Goal: Transaction & Acquisition: Book appointment/travel/reservation

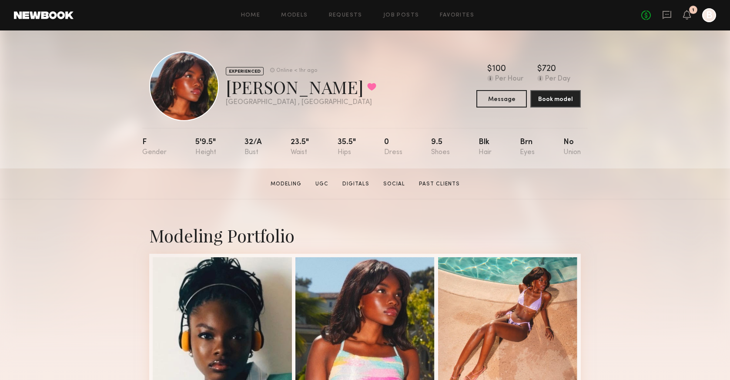
click at [192, 90] on div at bounding box center [184, 86] width 70 height 70
click at [210, 95] on div at bounding box center [184, 86] width 70 height 70
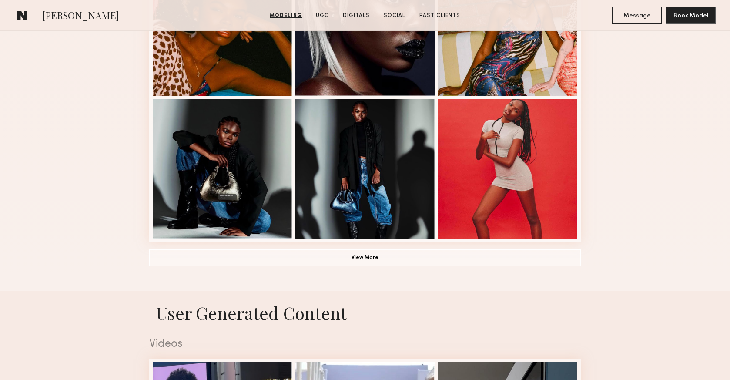
scroll to position [585, 0]
click at [374, 252] on button "View More" at bounding box center [364, 257] width 431 height 17
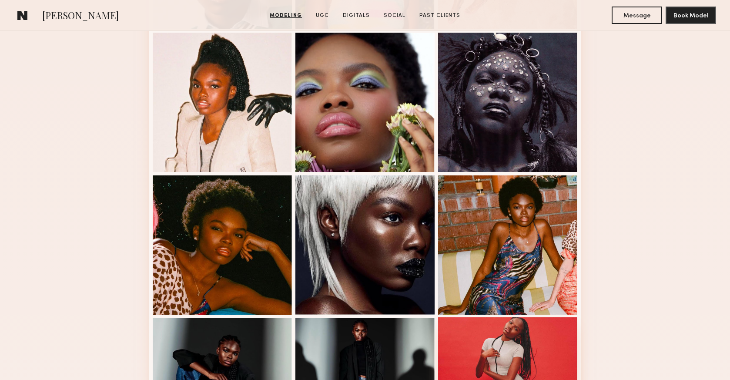
scroll to position [192, 0]
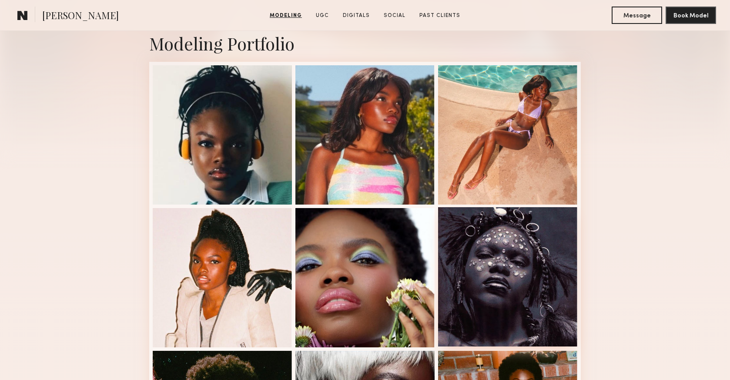
drag, startPoint x: 552, startPoint y: 258, endPoint x: 535, endPoint y: 213, distance: 48.6
click at [552, 258] on div at bounding box center [507, 276] width 139 height 139
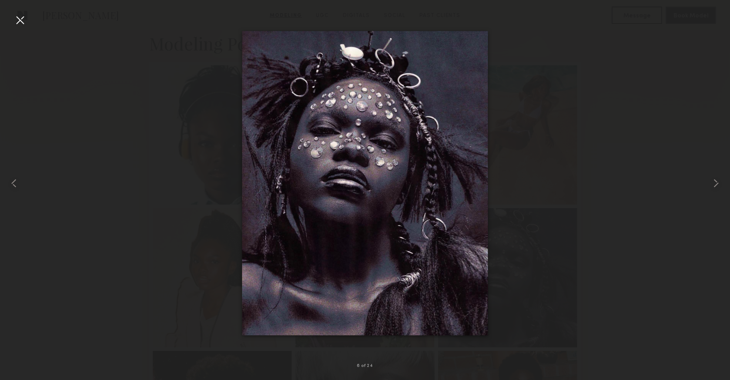
click at [17, 19] on div at bounding box center [20, 20] width 14 height 14
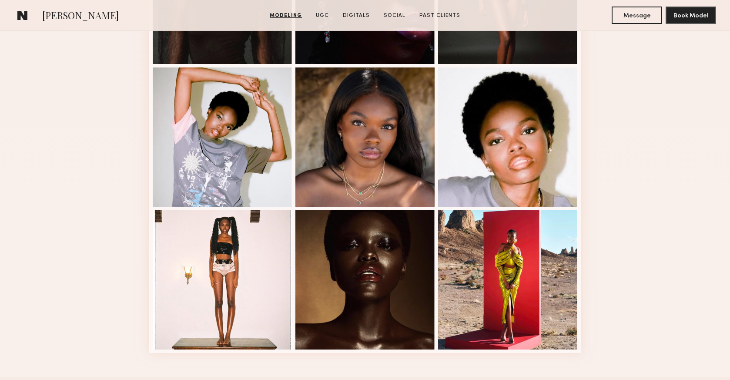
scroll to position [1113, 0]
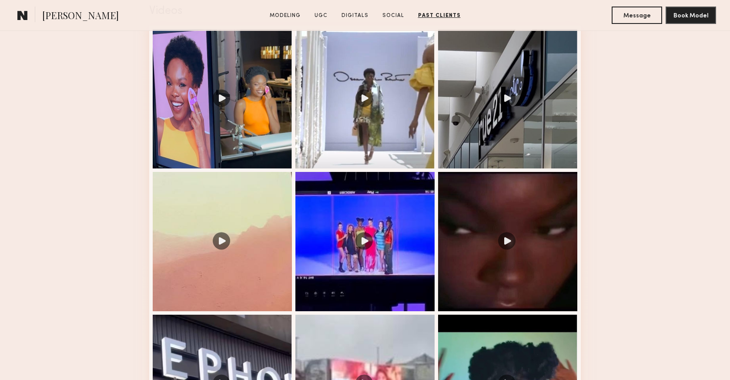
scroll to position [618, 0]
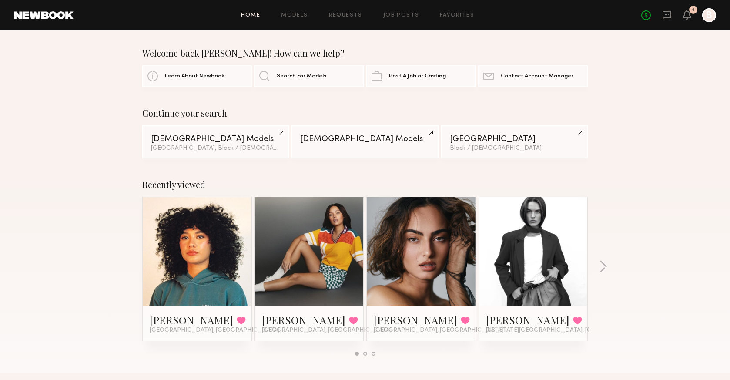
click at [198, 237] on link at bounding box center [197, 251] width 53 height 109
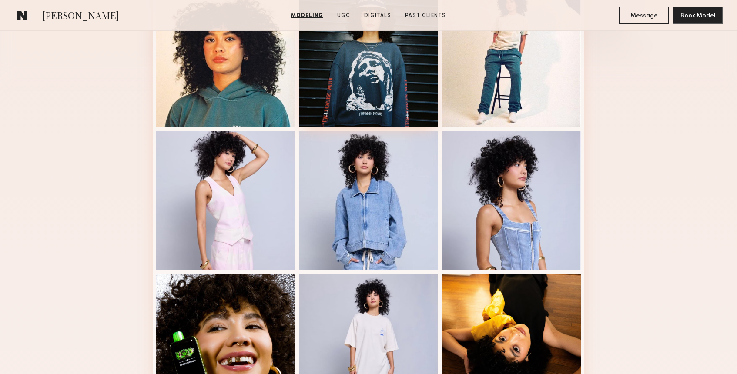
scroll to position [269, 0]
click at [601, 174] on div "Modeling Portfolio View More" at bounding box center [368, 268] width 737 height 677
drag, startPoint x: 601, startPoint y: 174, endPoint x: 612, endPoint y: 38, distance: 137.0
click at [612, 38] on div "Modeling Portfolio View More" at bounding box center [368, 268] width 737 height 677
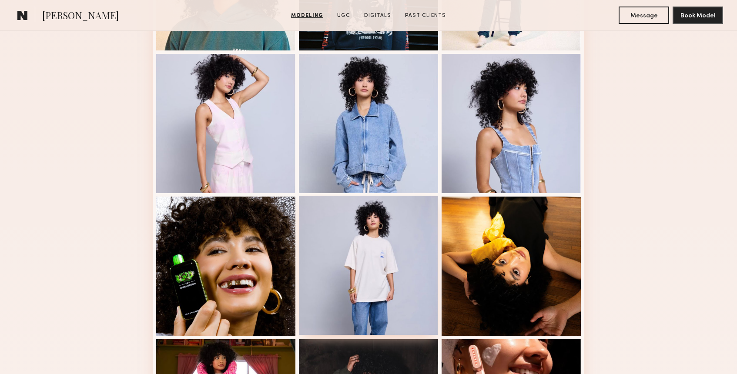
scroll to position [308, 0]
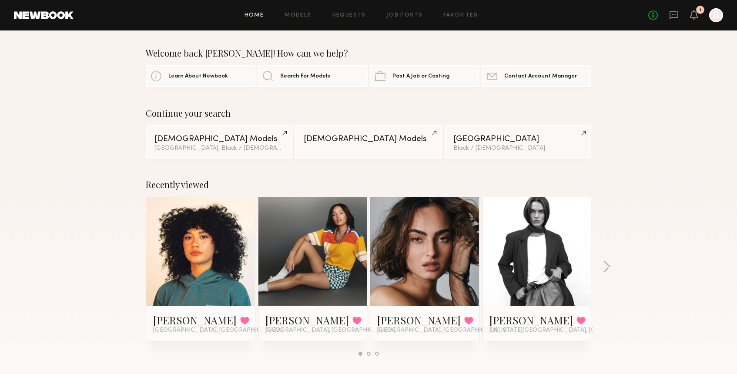
click at [205, 234] on link at bounding box center [200, 251] width 53 height 109
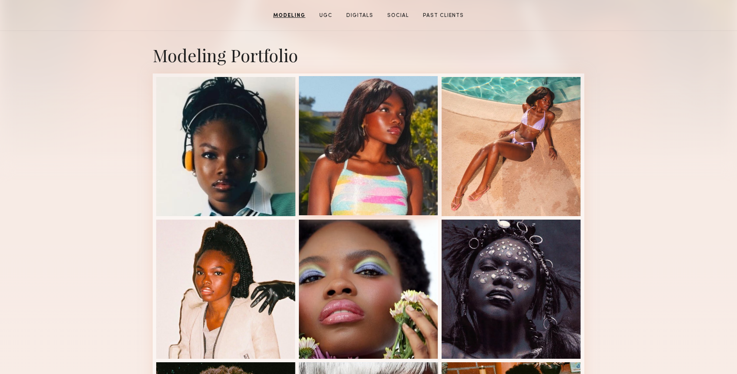
scroll to position [181, 0]
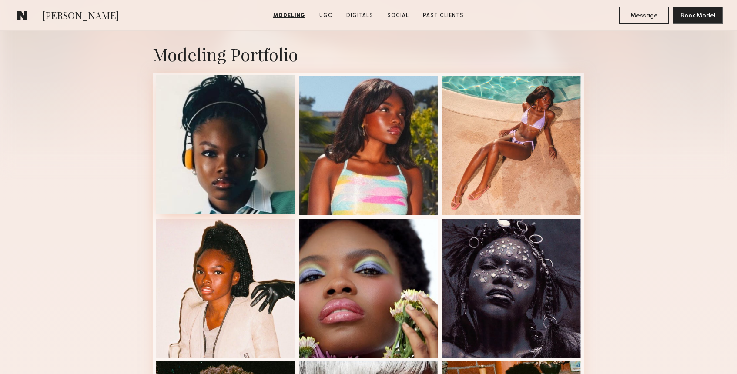
click at [264, 127] on div at bounding box center [225, 144] width 139 height 139
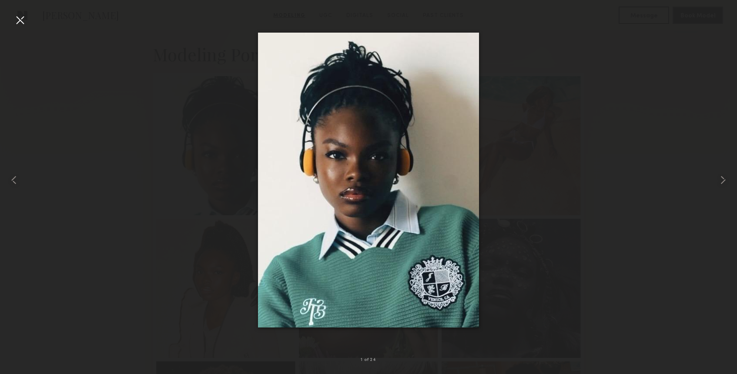
click at [17, 16] on div at bounding box center [20, 20] width 14 height 14
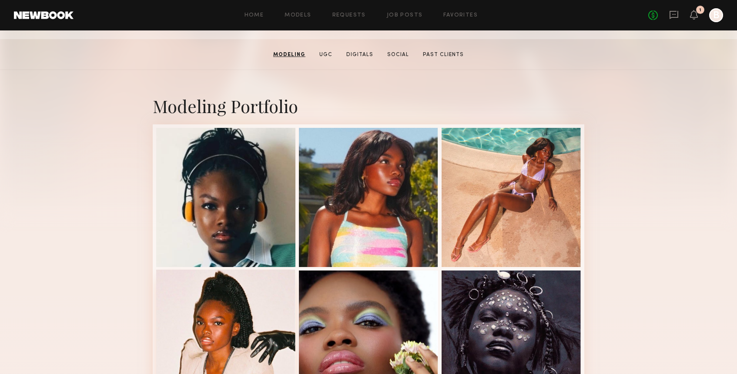
scroll to position [129, 0]
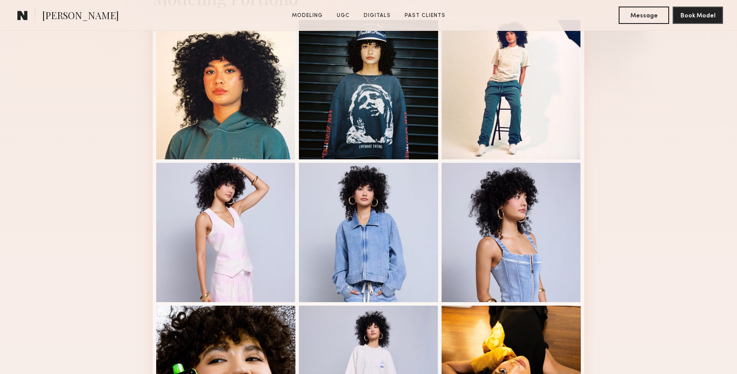
scroll to position [238, 0]
